Goal: Information Seeking & Learning: Understand process/instructions

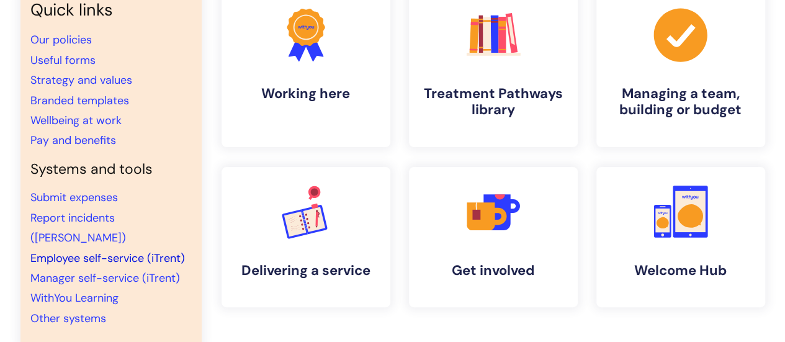
scroll to position [124, 0]
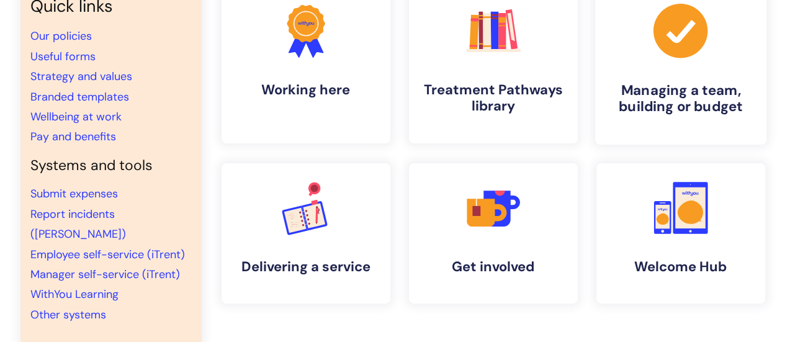
click at [692, 63] on link ".cls-1{fill:#a53144;stroke-width:0px;} Managing a team, building or budget" at bounding box center [679, 64] width 171 height 159
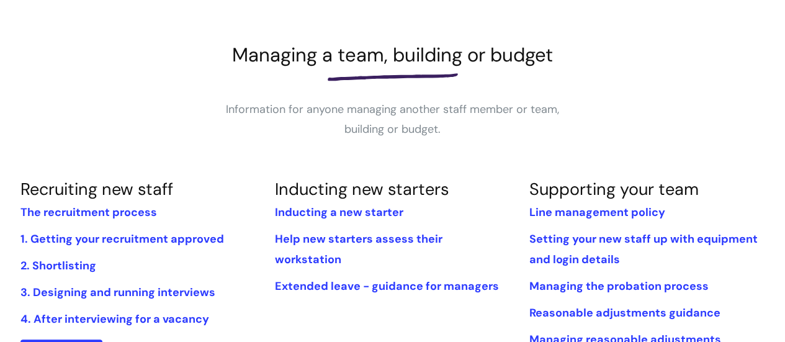
scroll to position [186, 0]
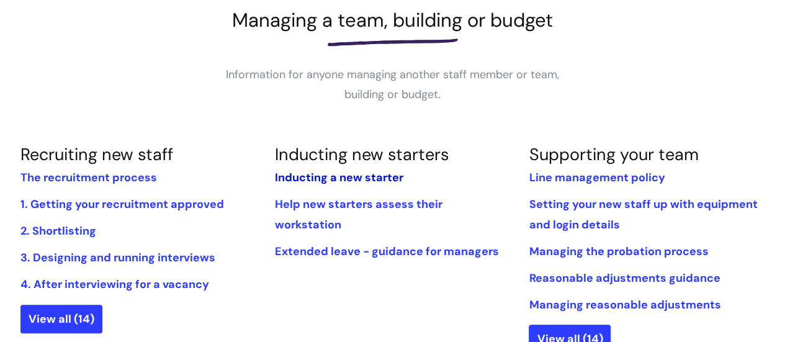
click at [359, 174] on link "Inducting a new starter" at bounding box center [338, 177] width 128 height 15
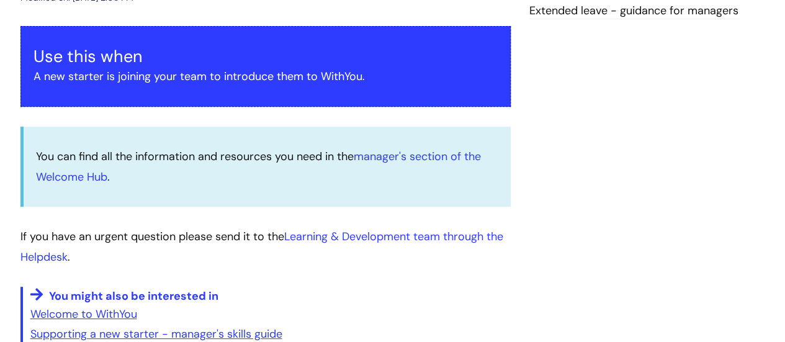
scroll to position [248, 0]
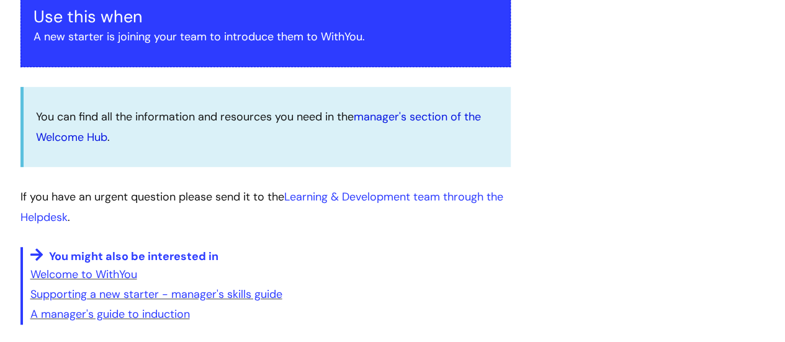
click at [396, 113] on link "manager's section of the Welcome Hub" at bounding box center [258, 126] width 445 height 35
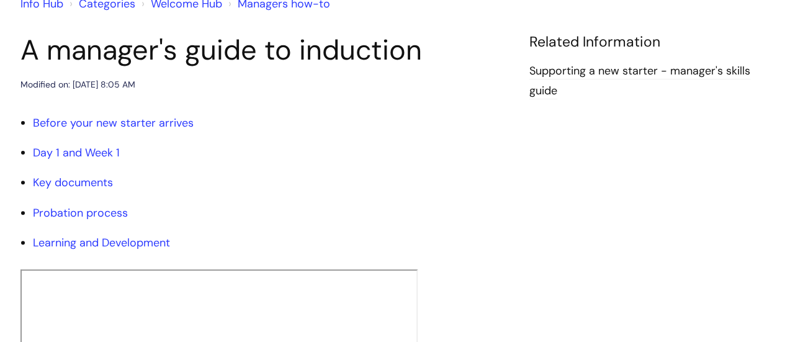
scroll to position [124, 0]
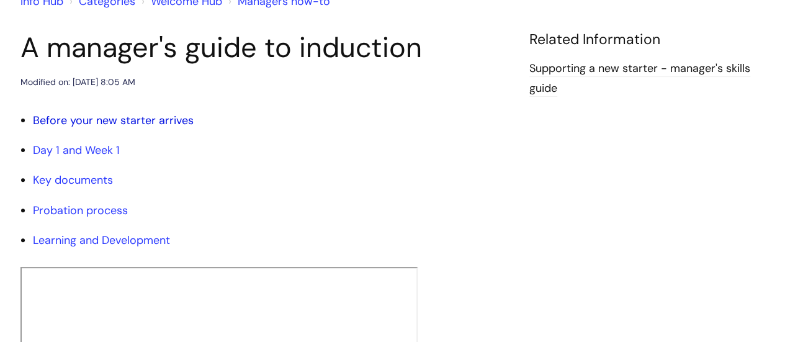
click at [164, 117] on link "Before your new starter arrives" at bounding box center [113, 120] width 161 height 15
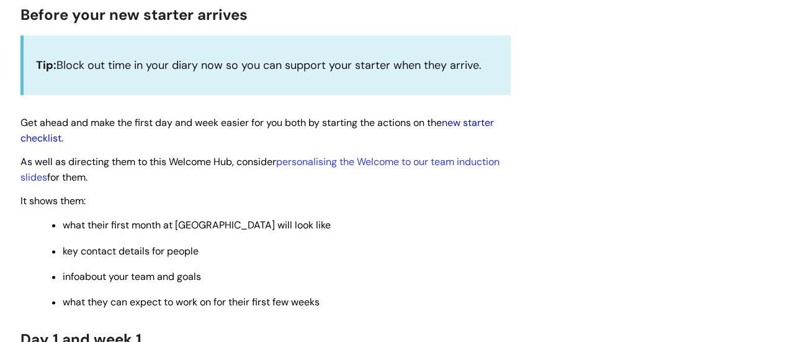
click at [467, 120] on link "new starter checklist" at bounding box center [256, 130] width 473 height 29
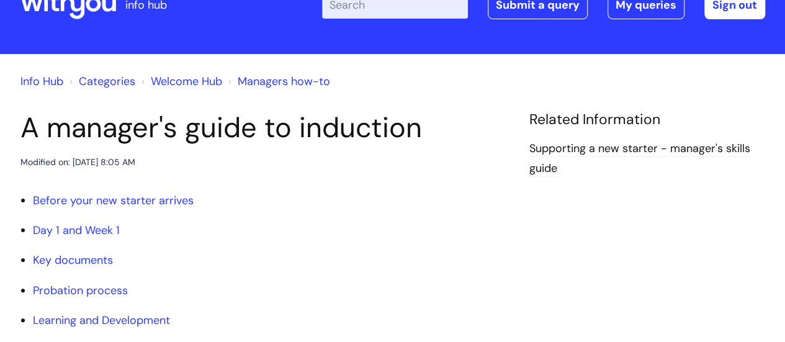
scroll to position [62, 0]
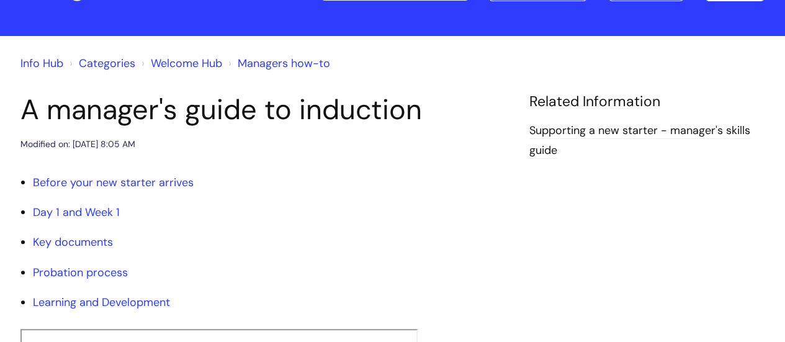
click at [170, 61] on link "Welcome Hub" at bounding box center [186, 63] width 71 height 15
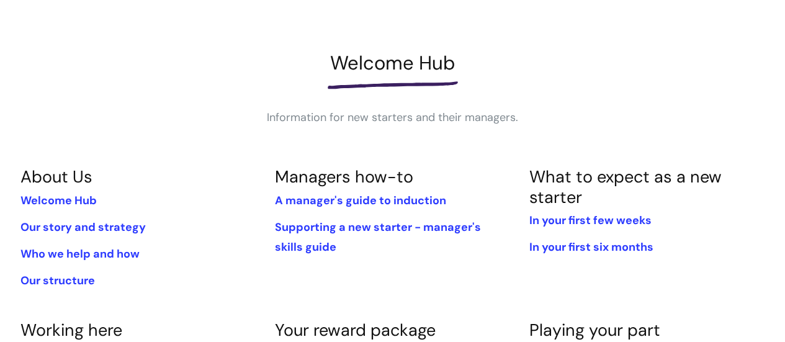
scroll to position [124, 0]
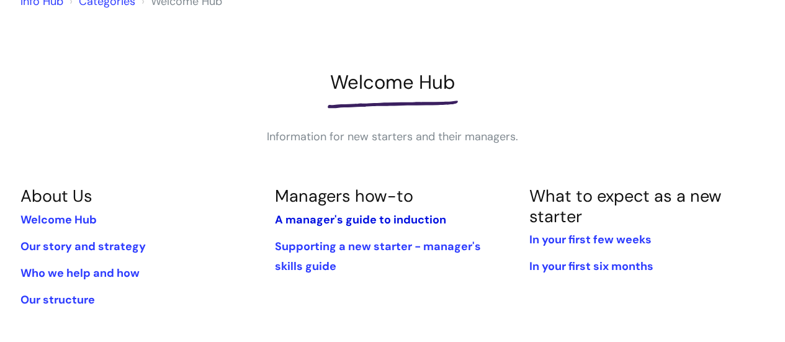
click at [349, 215] on link "A manager's guide to induction" at bounding box center [359, 219] width 171 height 15
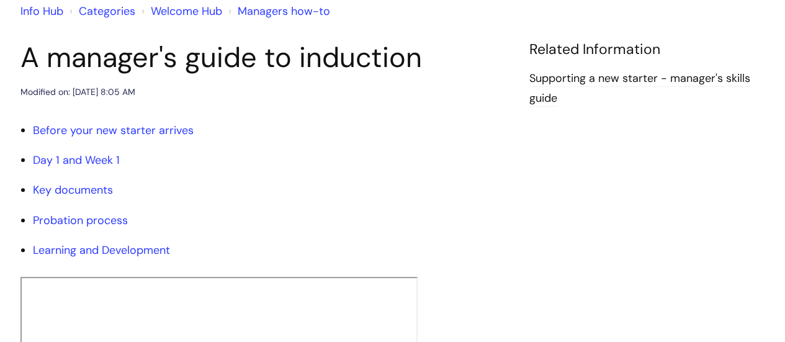
scroll to position [124, 0]
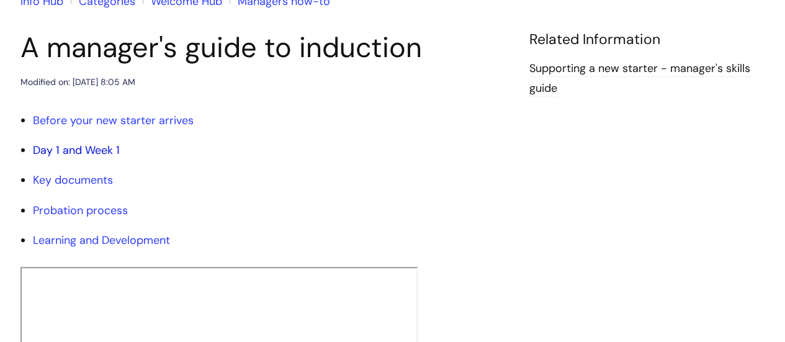
click at [78, 147] on link "Day 1 and Week 1" at bounding box center [76, 150] width 87 height 15
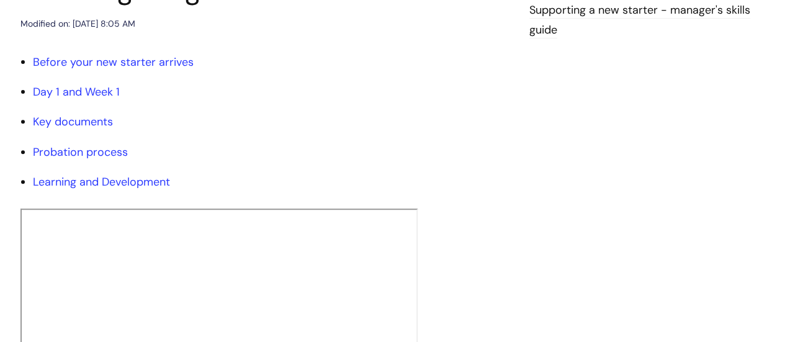
scroll to position [51, 0]
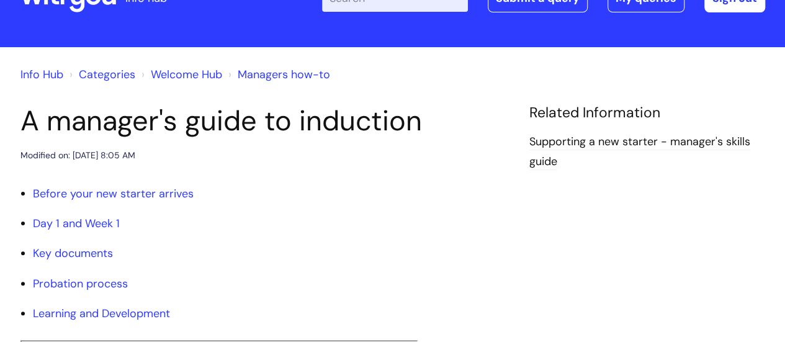
click at [288, 75] on link "Managers how-to" at bounding box center [284, 74] width 92 height 15
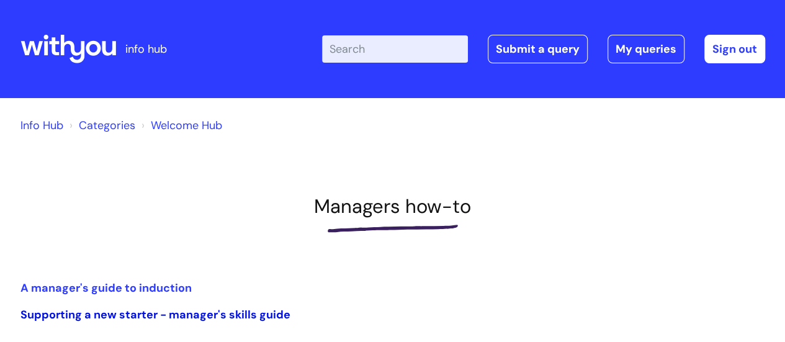
click at [216, 318] on link "Supporting a new starter - manager's skills guide" at bounding box center [155, 314] width 270 height 15
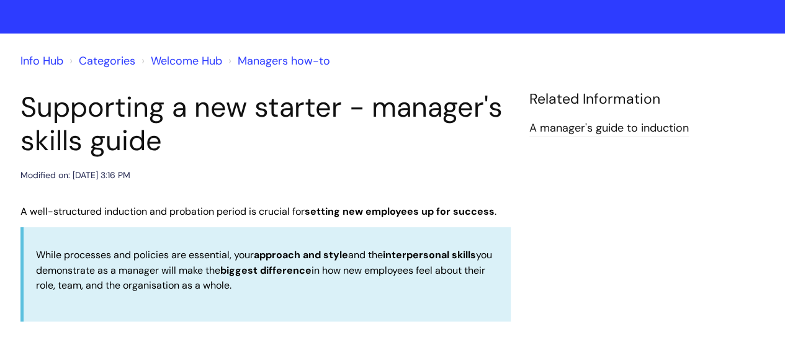
scroll to position [124, 0]
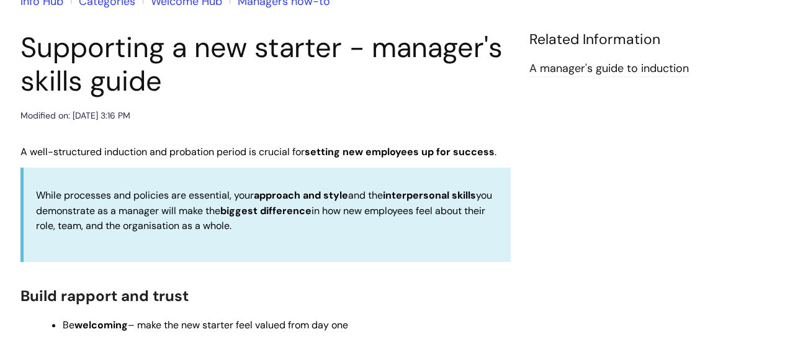
drag, startPoint x: 24, startPoint y: 45, endPoint x: 167, endPoint y: 86, distance: 149.8
click at [167, 86] on h1 "Supporting a new starter - manager's skills guide" at bounding box center [265, 64] width 490 height 67
copy h1 "Supporting a new starter - manager's skills guide"
